Goal: Navigation & Orientation: Go to known website

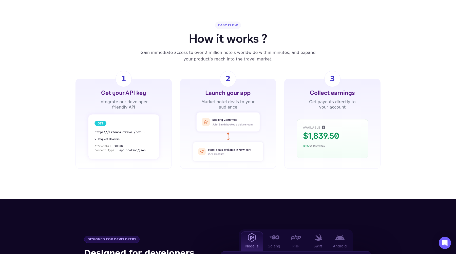
scroll to position [319, 0]
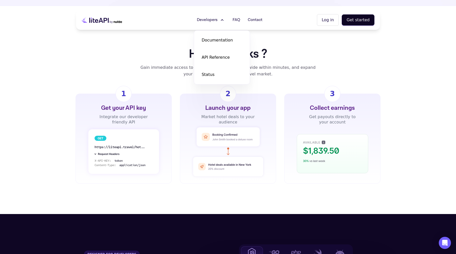
click at [327, 64] on div "EASY FLOW How it works ? Gain immediate access to over 2 million hotels worldwi…" at bounding box center [228, 56] width 304 height 41
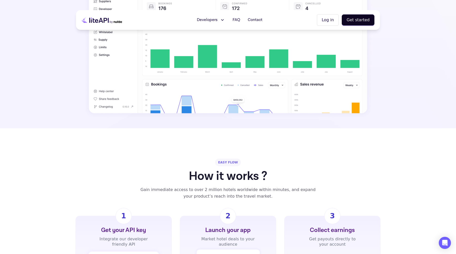
scroll to position [182, 0]
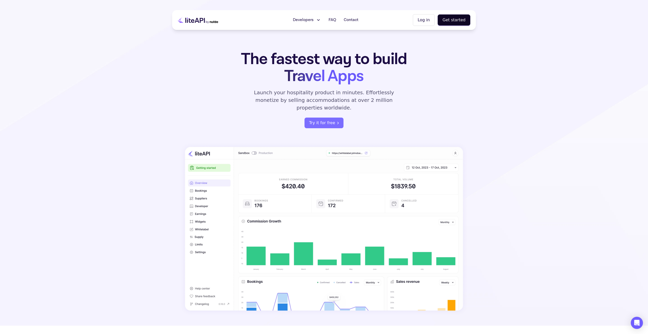
click at [206, 20] on icon at bounding box center [198, 20] width 41 height 13
click at [429, 23] on button "Log in" at bounding box center [424, 20] width 22 height 12
